Goal: Navigation & Orientation: Find specific page/section

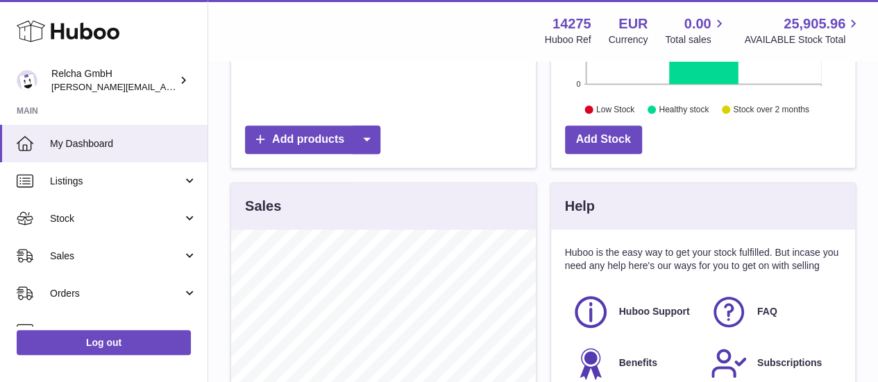
scroll to position [416, 0]
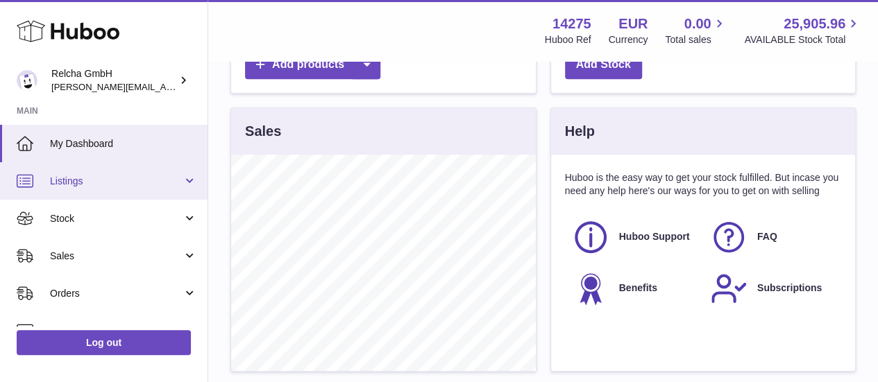
click at [90, 187] on link "Listings" at bounding box center [104, 180] width 208 height 37
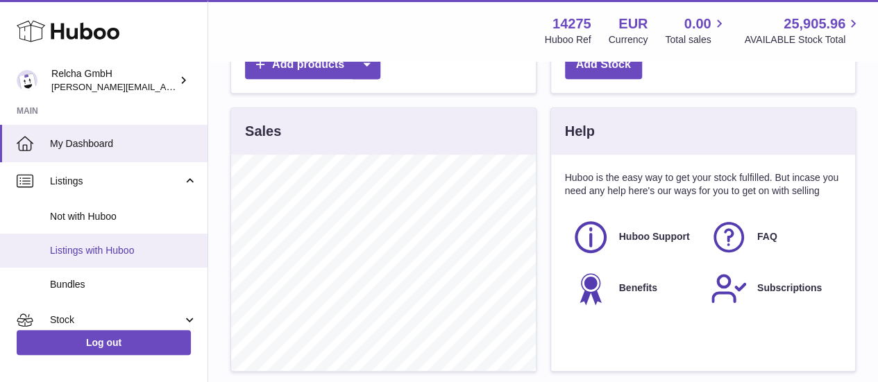
click at [90, 240] on link "Listings with Huboo" at bounding box center [104, 251] width 208 height 34
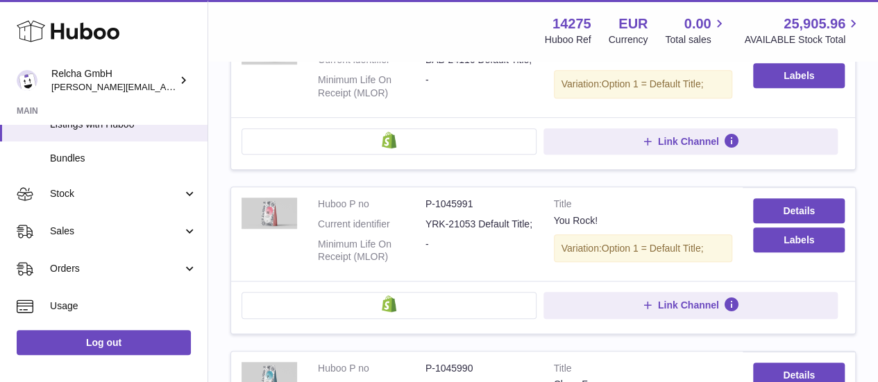
scroll to position [139, 0]
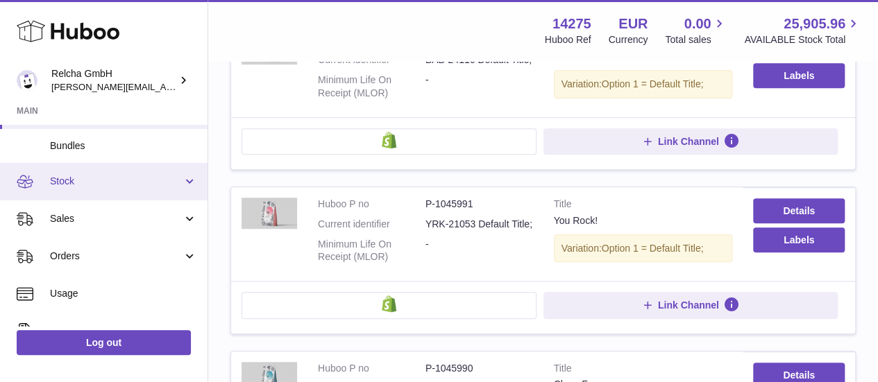
click at [116, 184] on span "Stock" at bounding box center [116, 181] width 133 height 13
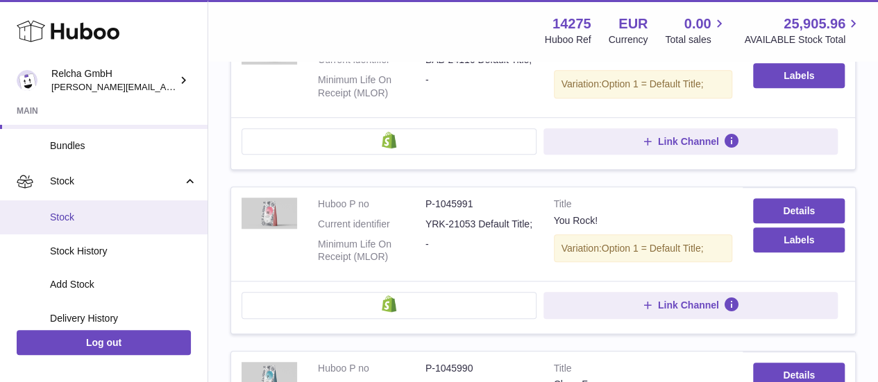
click at [102, 217] on span "Stock" at bounding box center [123, 217] width 147 height 13
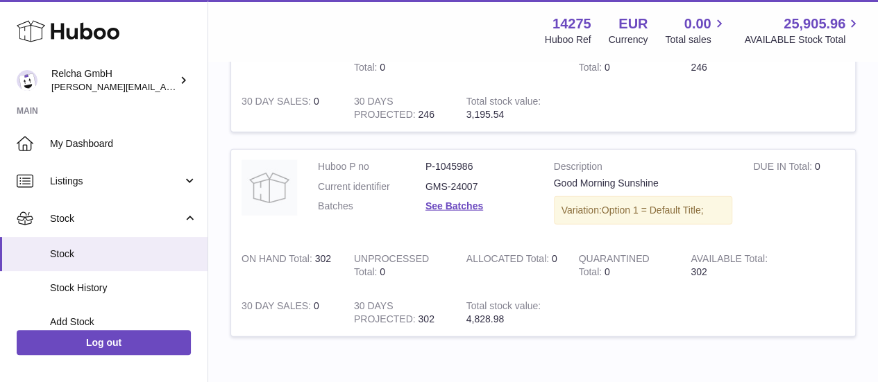
scroll to position [1330, 0]
